Goal: Find specific page/section: Find specific page/section

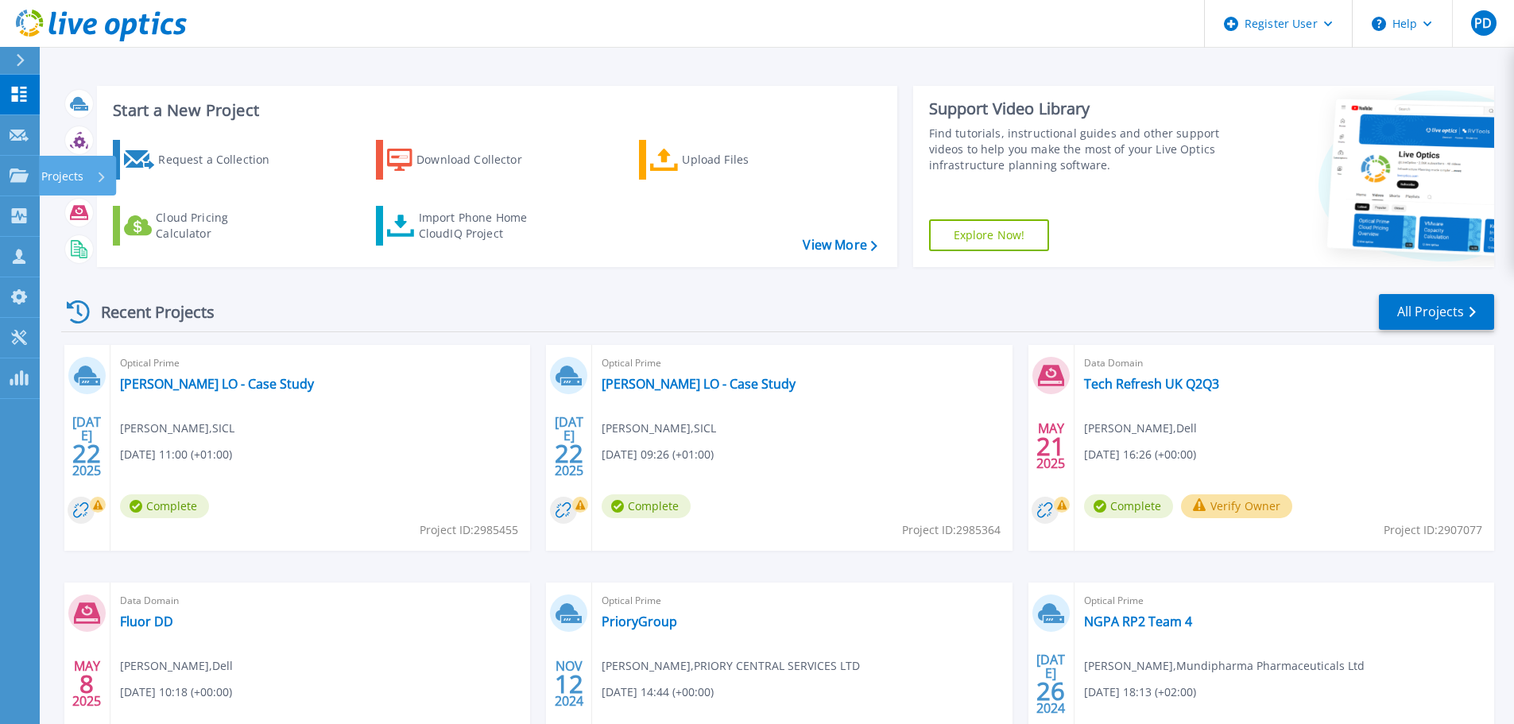
click at [21, 165] on link "Projects Projects" at bounding box center [20, 176] width 40 height 41
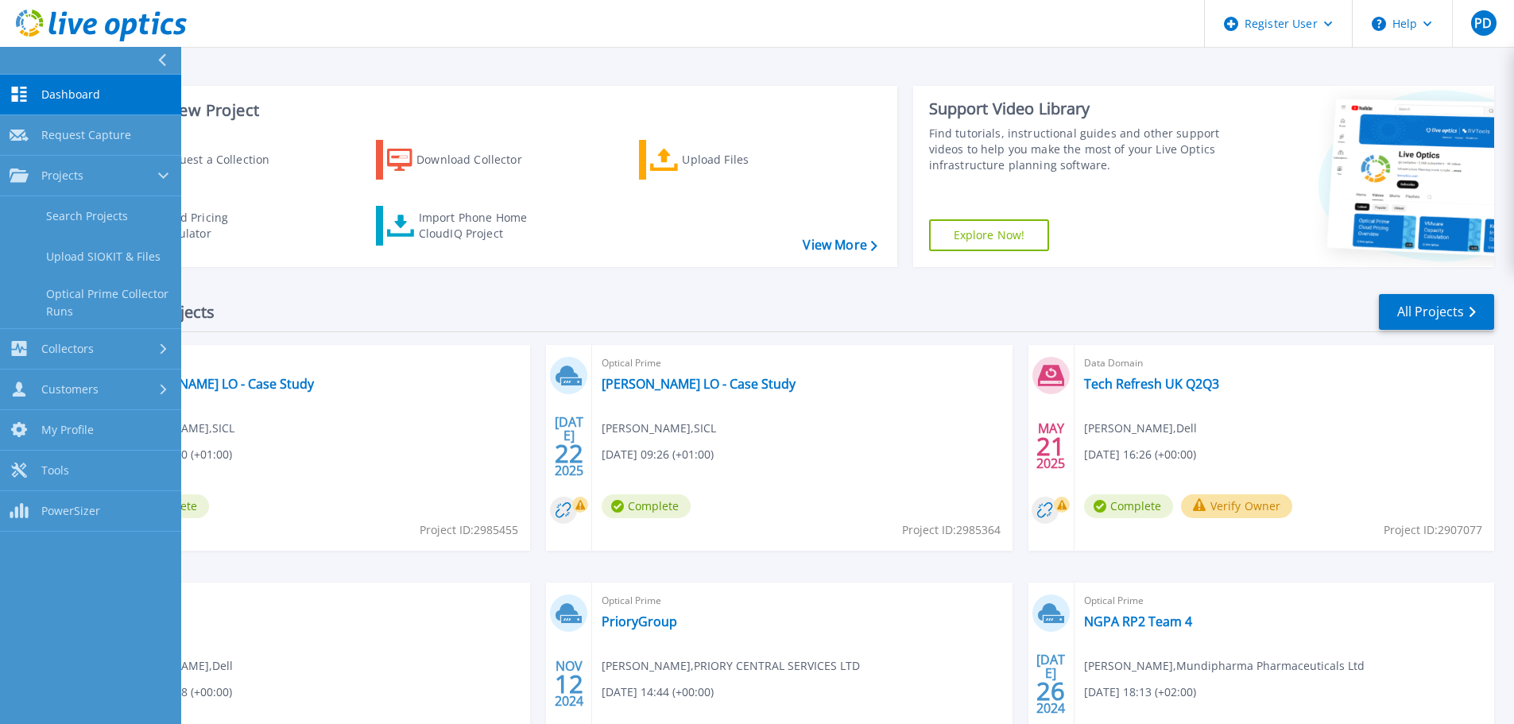
click at [82, 214] on link "Search Projects" at bounding box center [90, 216] width 181 height 41
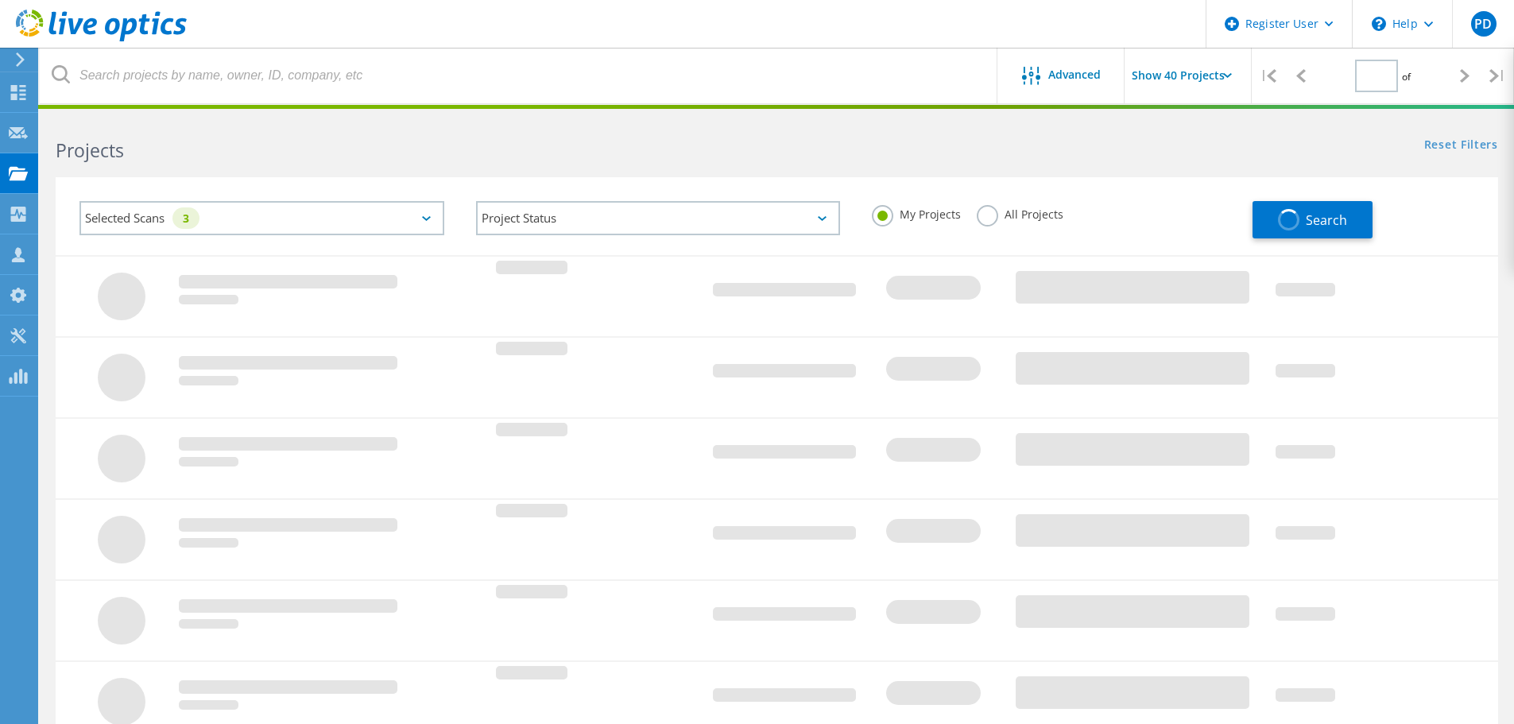
click at [297, 219] on div "Selected Scans 3" at bounding box center [261, 218] width 365 height 34
type input "1"
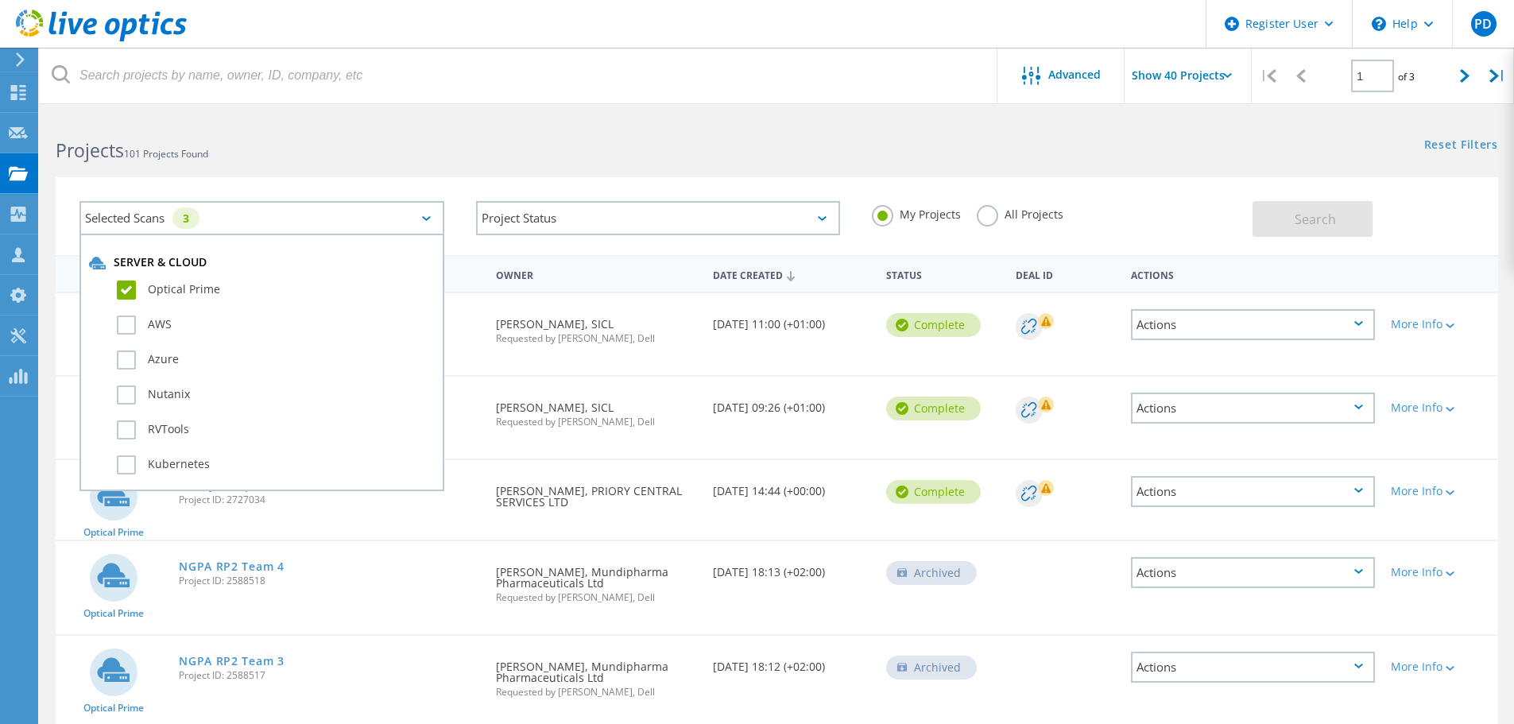
click at [135, 289] on label "Optical Prime" at bounding box center [276, 290] width 318 height 19
click at [0, 0] on input "Optical Prime" at bounding box center [0, 0] width 0 height 0
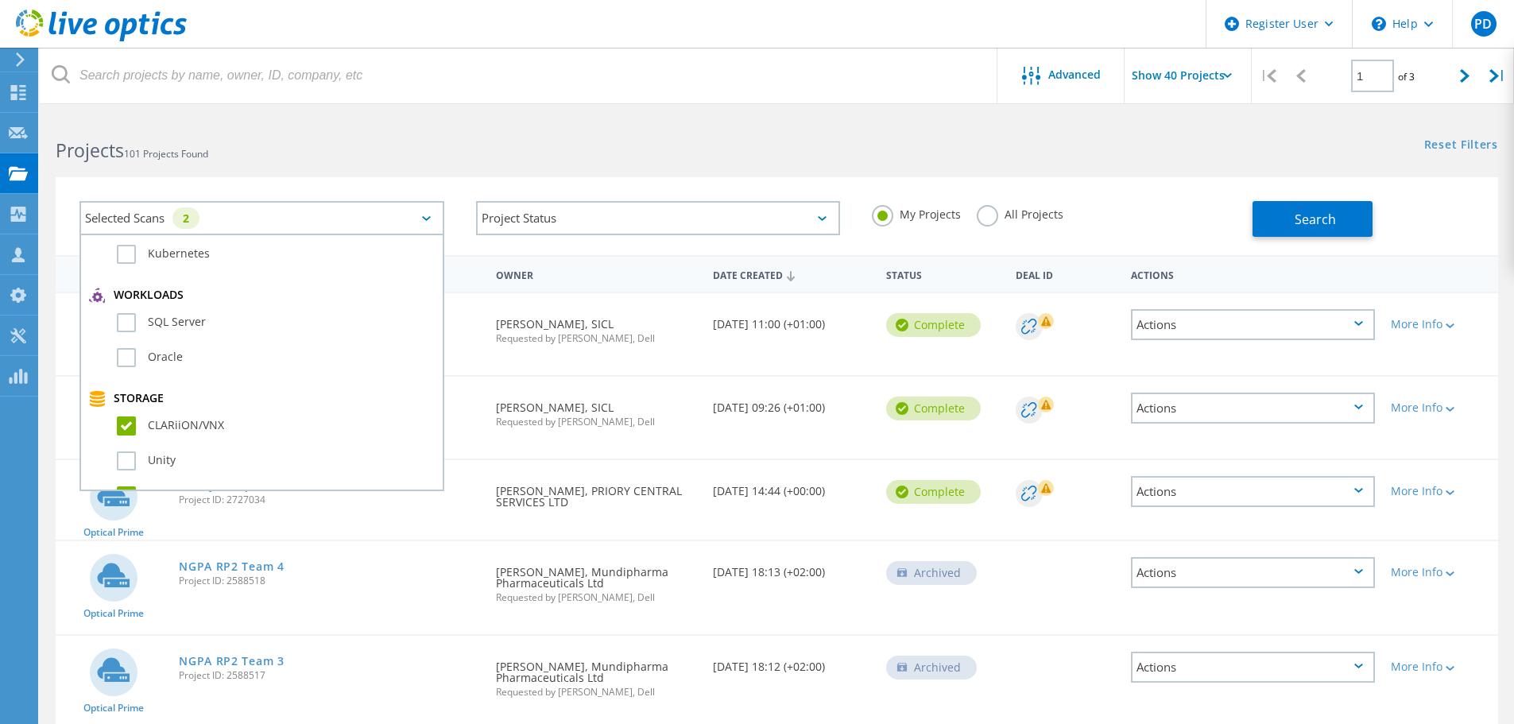
scroll to position [238, 0]
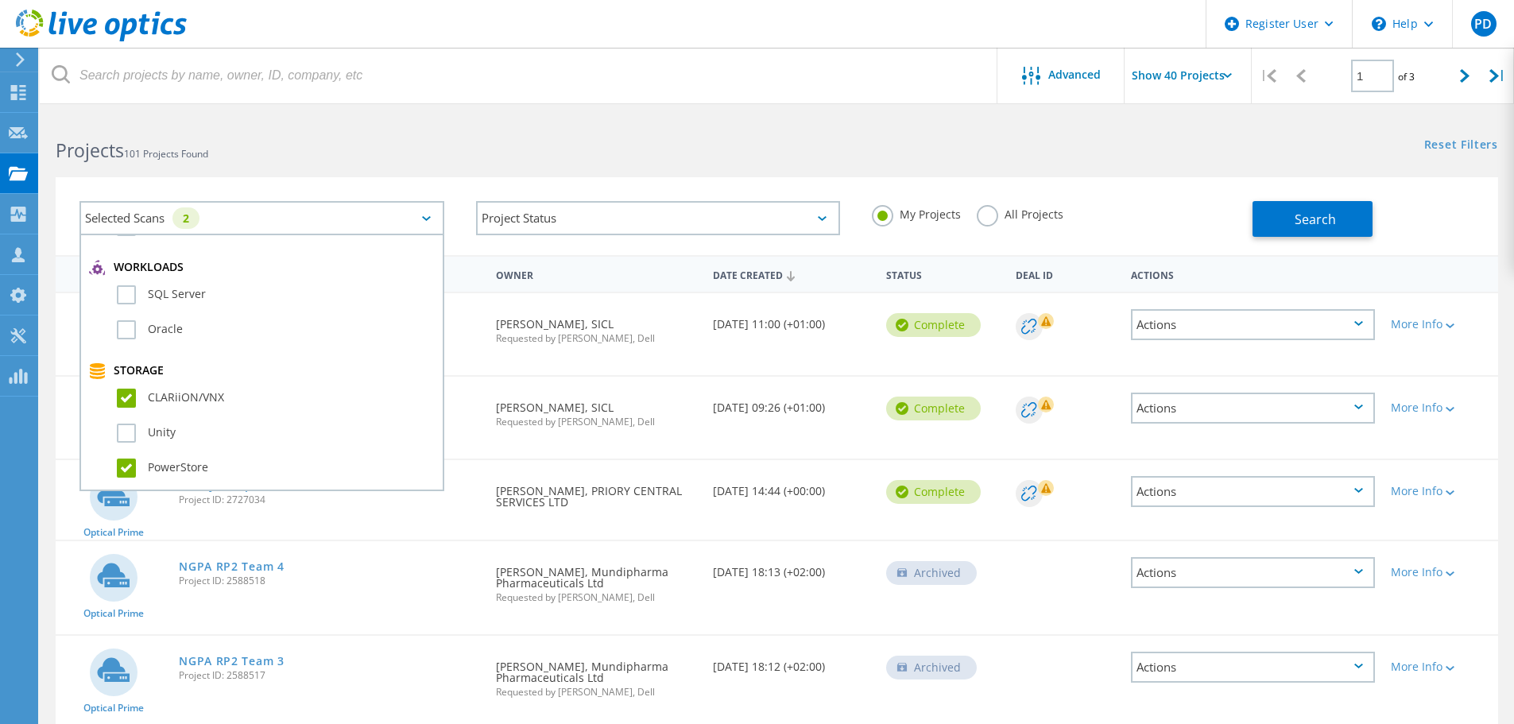
click at [130, 397] on label "CLARiiON/VNX" at bounding box center [276, 398] width 318 height 19
click at [0, 0] on input "CLARiiON/VNX" at bounding box center [0, 0] width 0 height 0
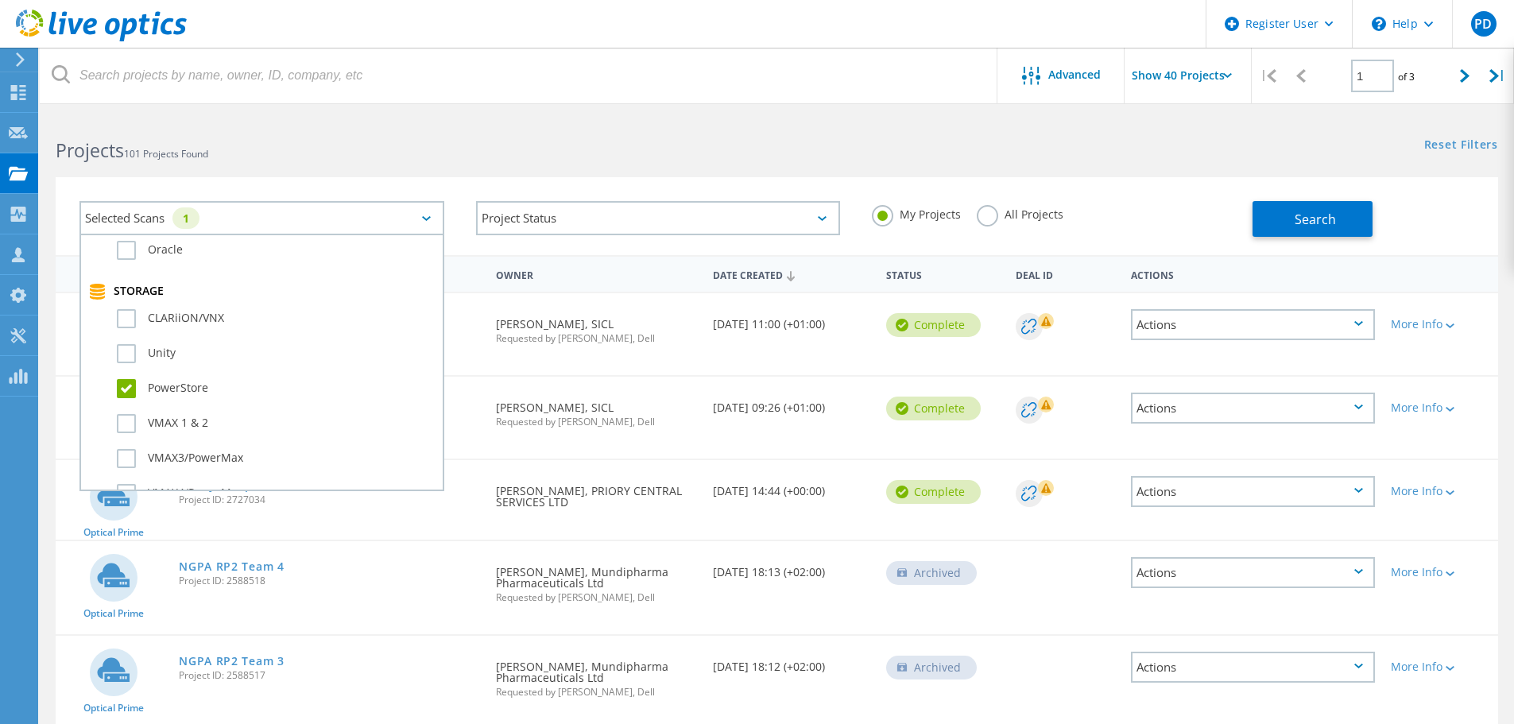
drag, startPoint x: 133, startPoint y: 392, endPoint x: 132, endPoint y: 363, distance: 28.6
click at [132, 392] on label "PowerStore" at bounding box center [276, 388] width 318 height 19
click at [0, 0] on input "PowerStore" at bounding box center [0, 0] width 0 height 0
click at [132, 350] on label "Unity" at bounding box center [276, 353] width 318 height 19
click at [0, 0] on input "Unity" at bounding box center [0, 0] width 0 height 0
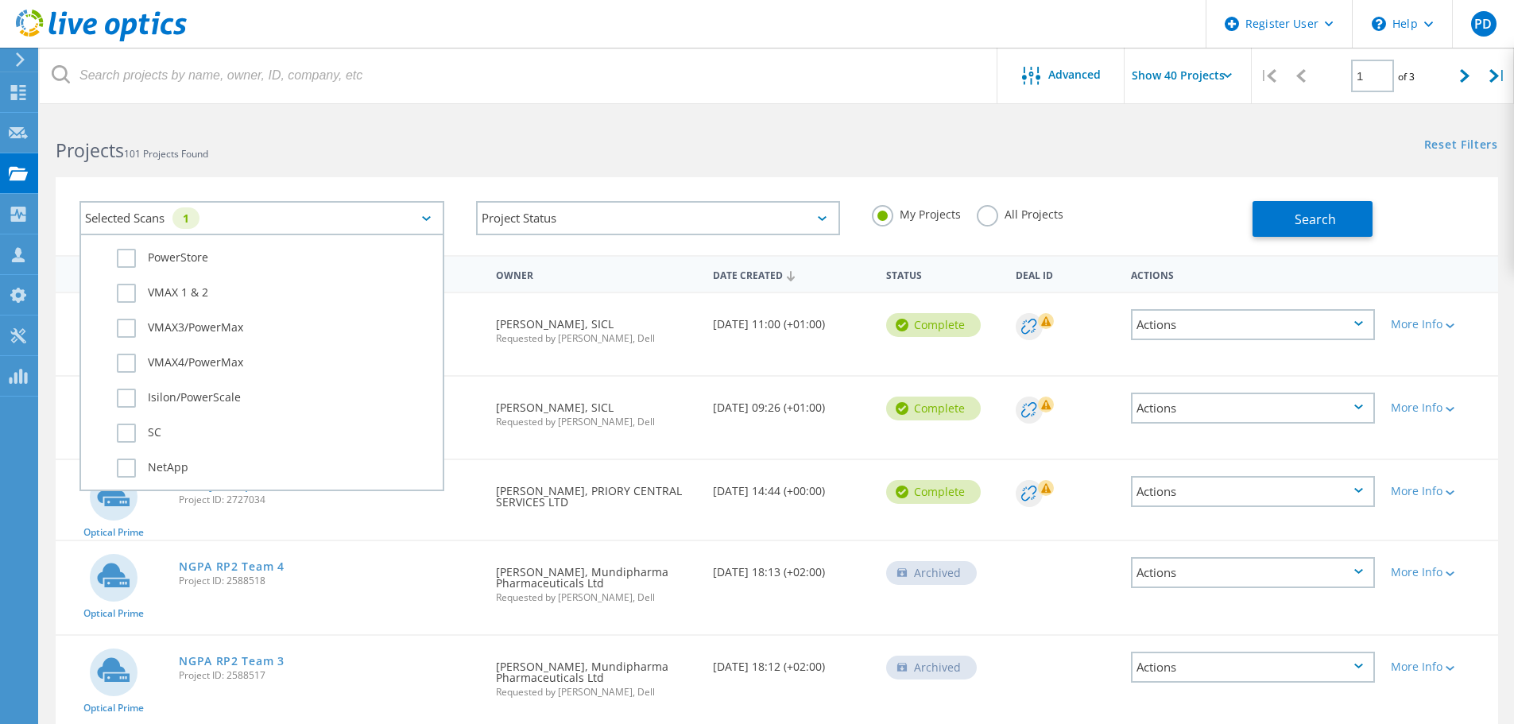
scroll to position [477, 0]
click at [905, 194] on div "My Projects All Projects" at bounding box center [1054, 214] width 397 height 59
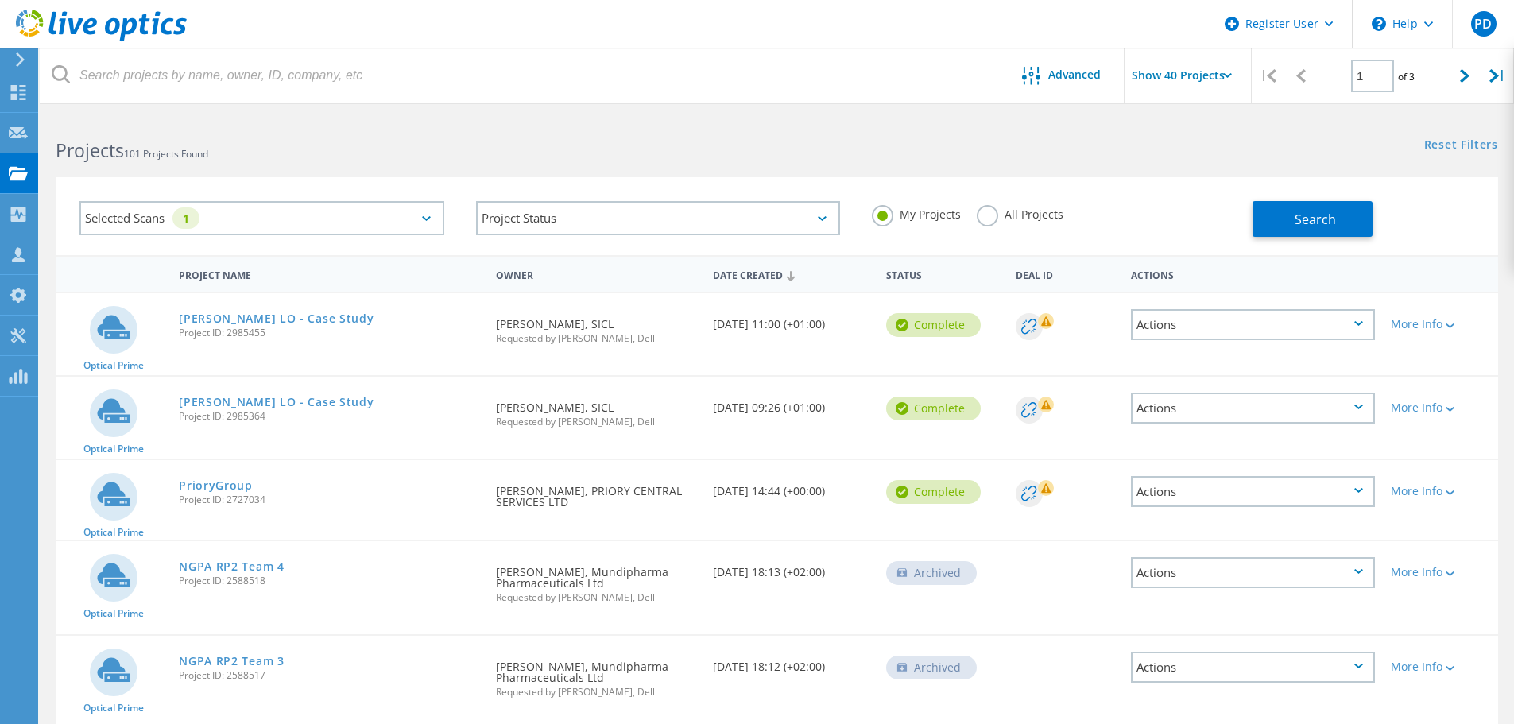
click at [990, 218] on label "All Projects" at bounding box center [1020, 212] width 87 height 15
click at [0, 0] on input "All Projects" at bounding box center [0, 0] width 0 height 0
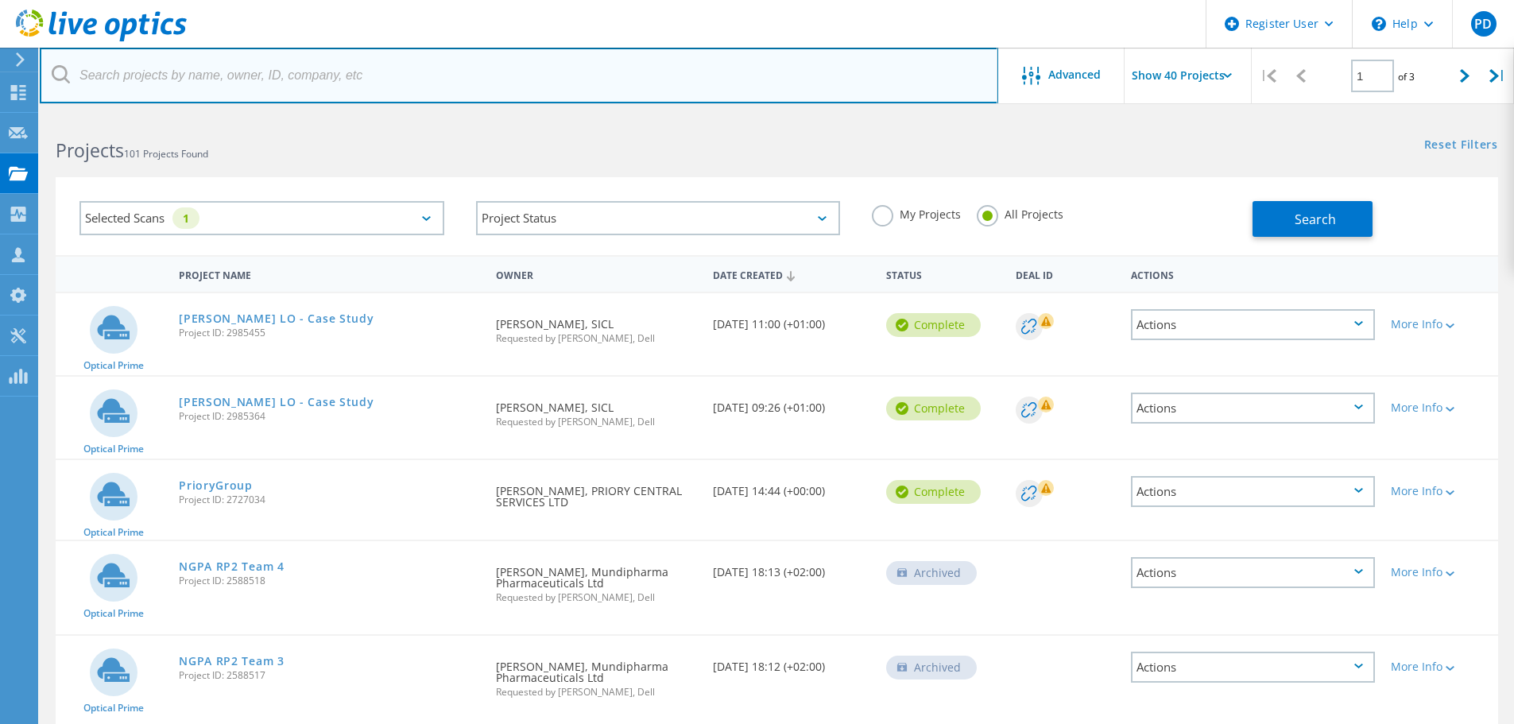
click at [350, 78] on input "text" at bounding box center [519, 76] width 959 height 56
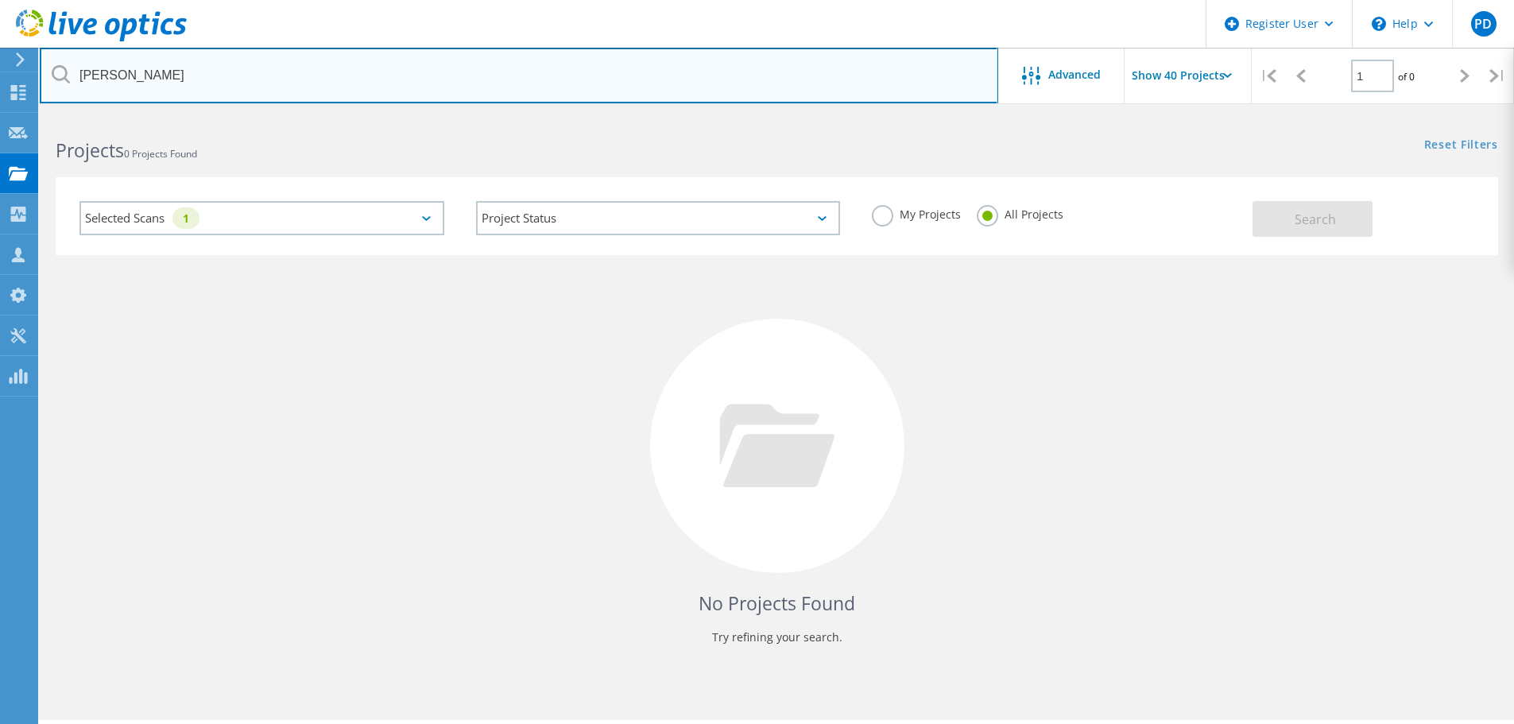
click at [176, 74] on input "pranay" at bounding box center [519, 76] width 959 height 56
click at [306, 67] on input "pranay" at bounding box center [519, 76] width 959 height 56
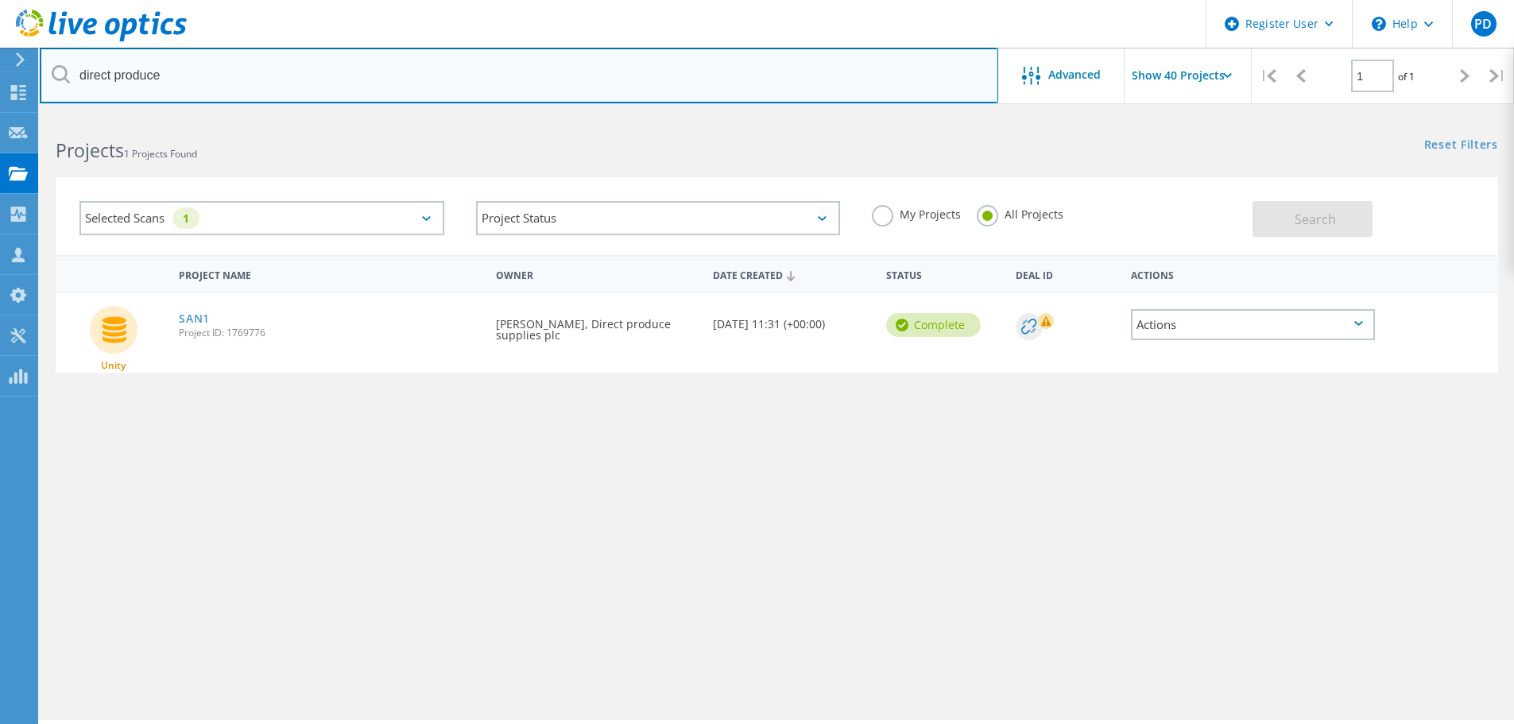
click at [550, 77] on input "direct produce" at bounding box center [519, 76] width 959 height 56
paste input "@dpsltd.com"
type input "@dpsltd.com"
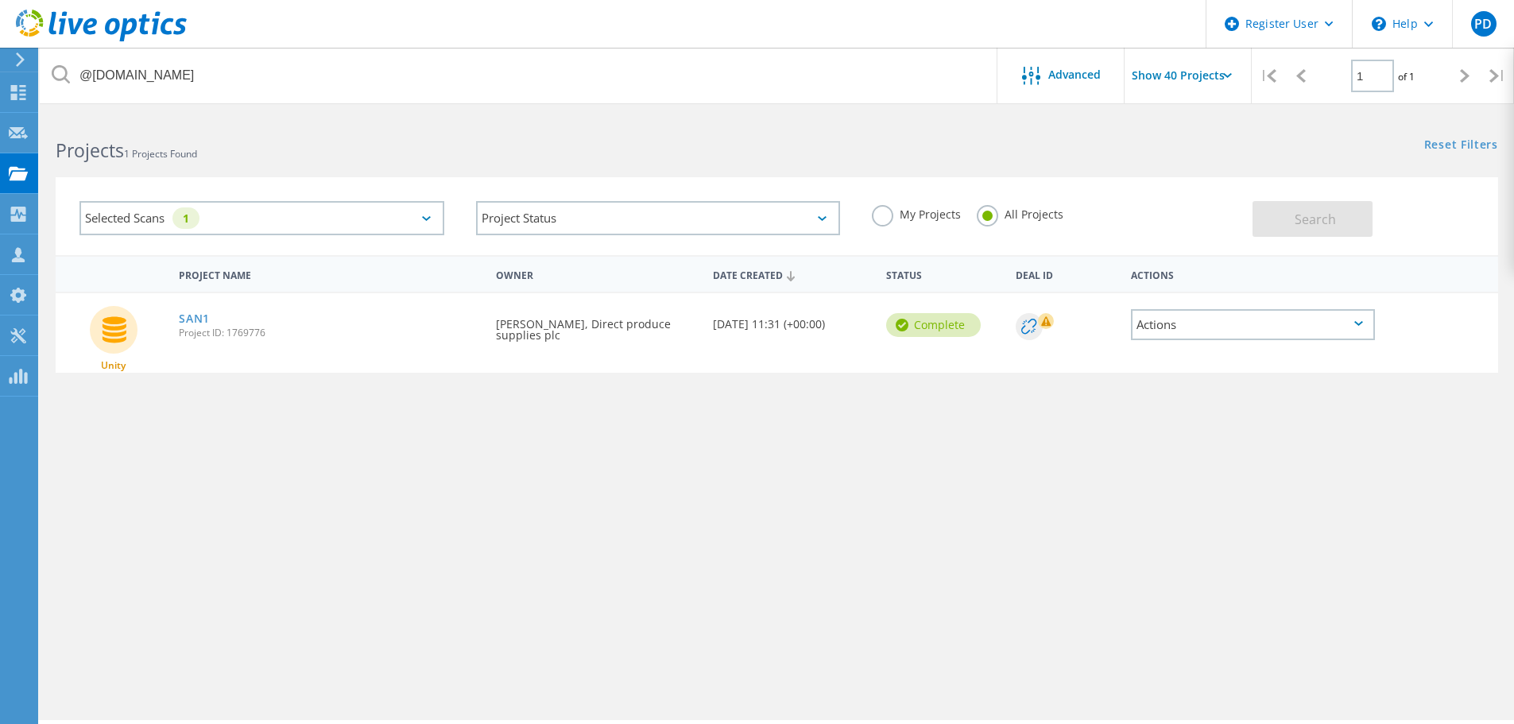
click at [192, 316] on link "SAN1" at bounding box center [194, 318] width 31 height 11
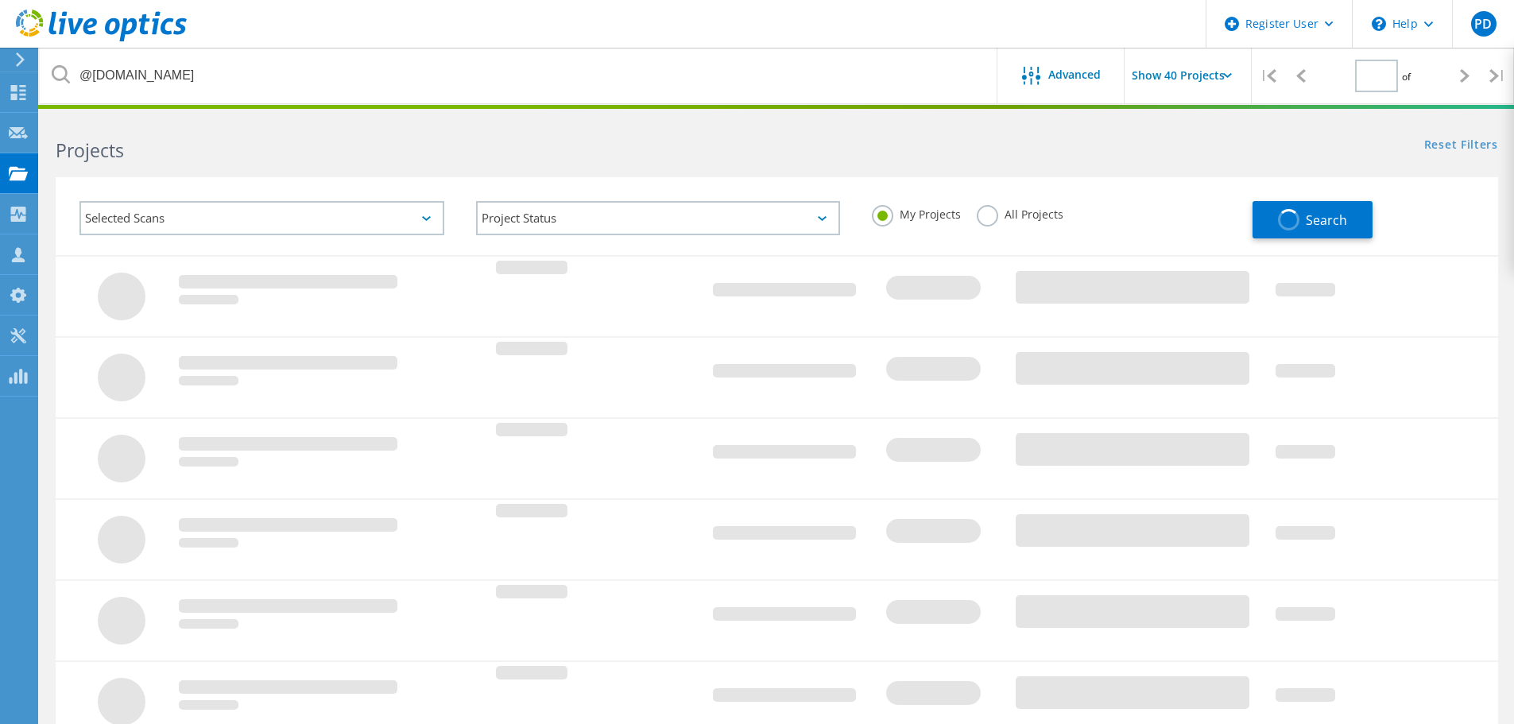
type input "1"
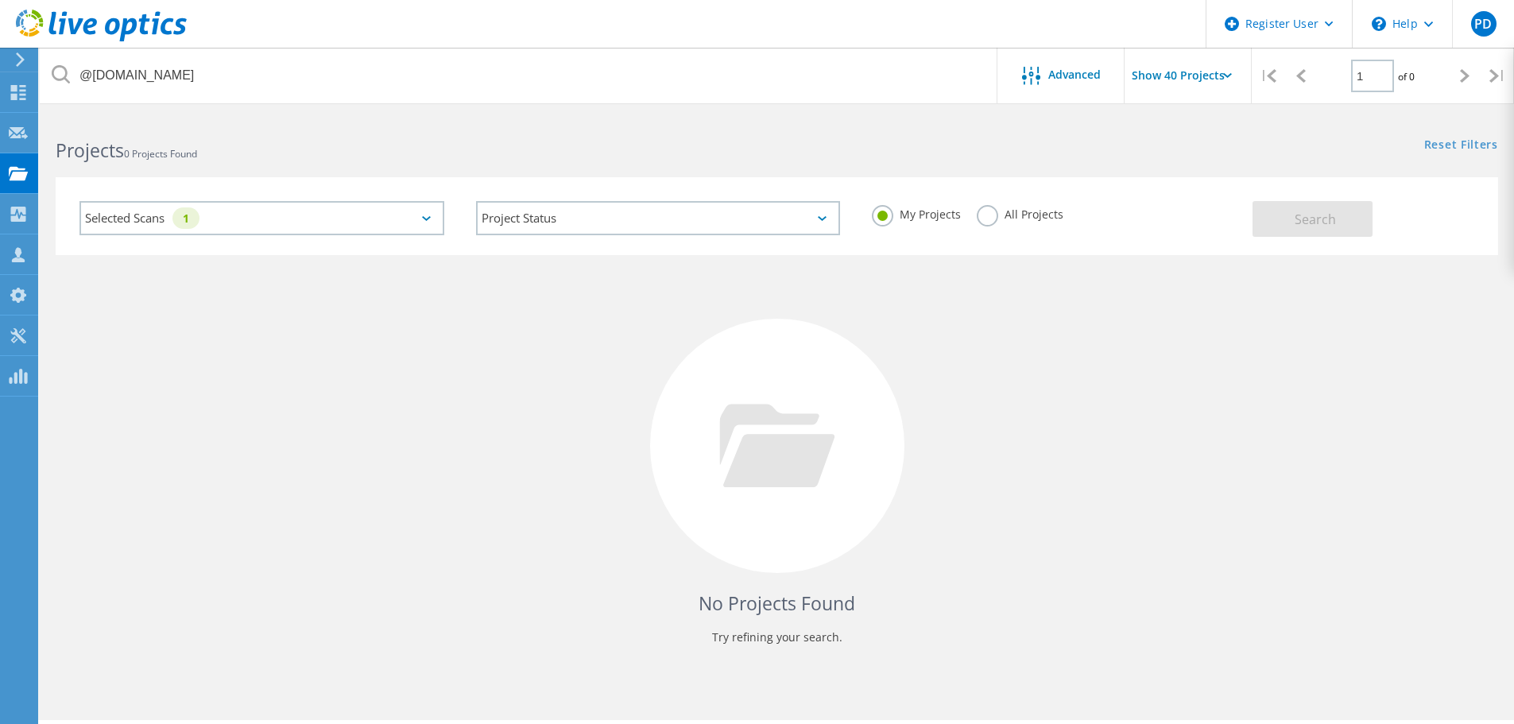
click at [1004, 219] on label "All Projects" at bounding box center [1020, 212] width 87 height 15
click at [0, 0] on input "All Projects" at bounding box center [0, 0] width 0 height 0
click at [993, 215] on label "All Projects" at bounding box center [1020, 212] width 87 height 15
click at [0, 0] on input "All Projects" at bounding box center [0, 0] width 0 height 0
click at [1324, 215] on span "Search" at bounding box center [1315, 219] width 41 height 17
